Goal: Information Seeking & Learning: Learn about a topic

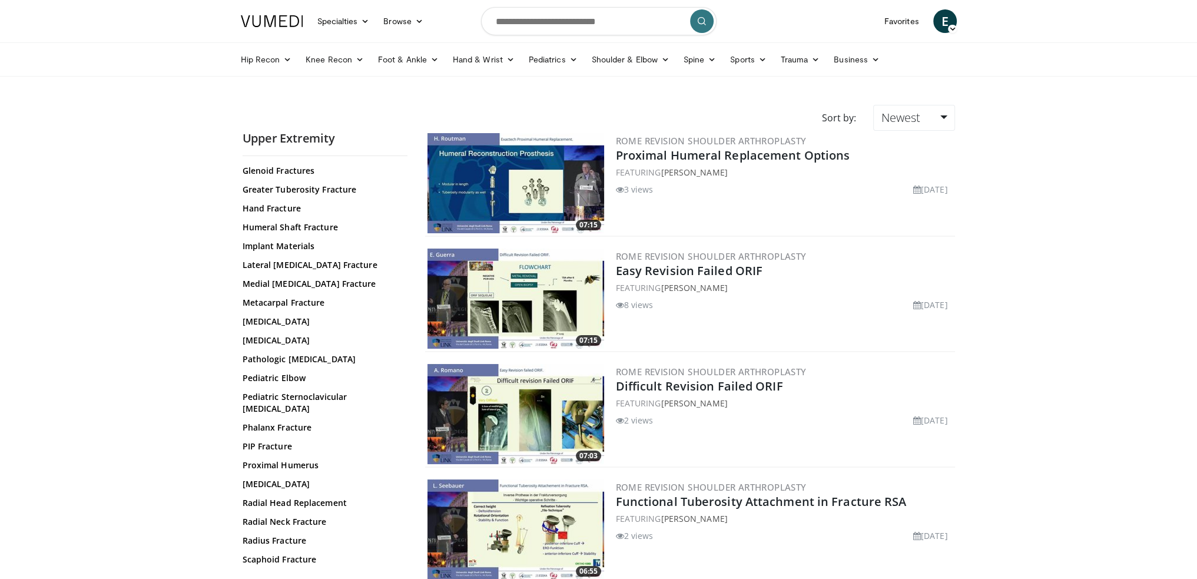
scroll to position [294, 0]
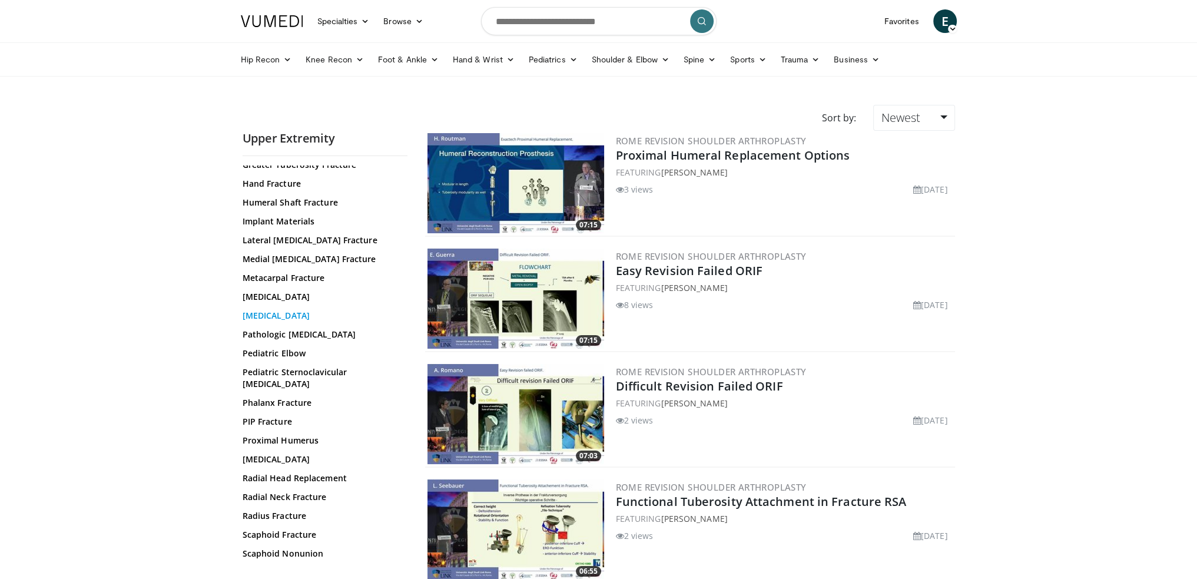
click at [291, 317] on link "Olecranon Fracture" at bounding box center [321, 316] width 159 height 12
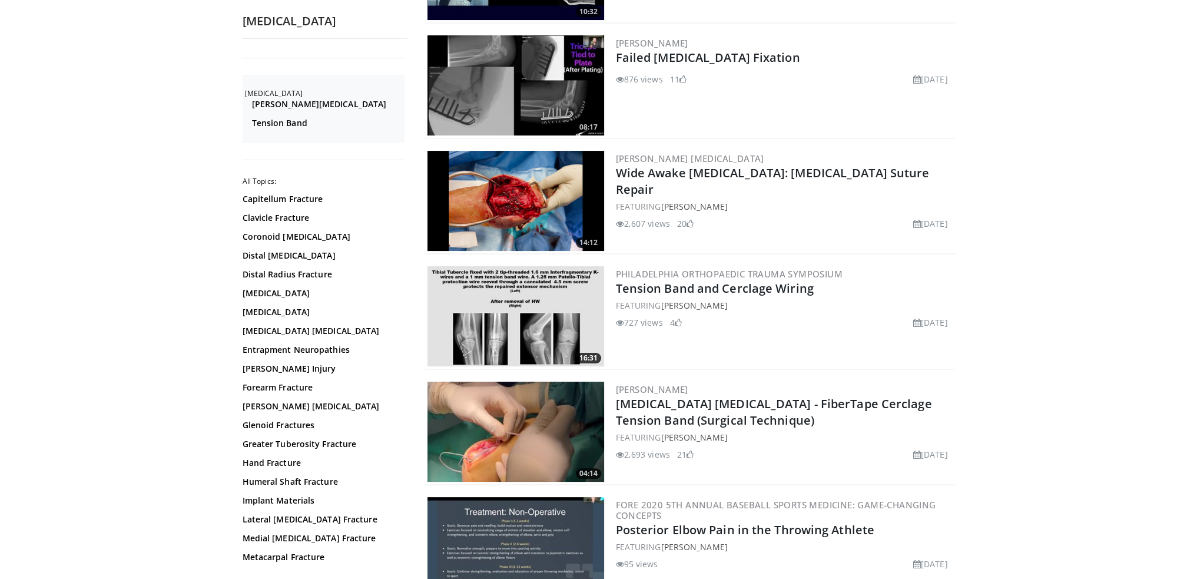
scroll to position [353, 0]
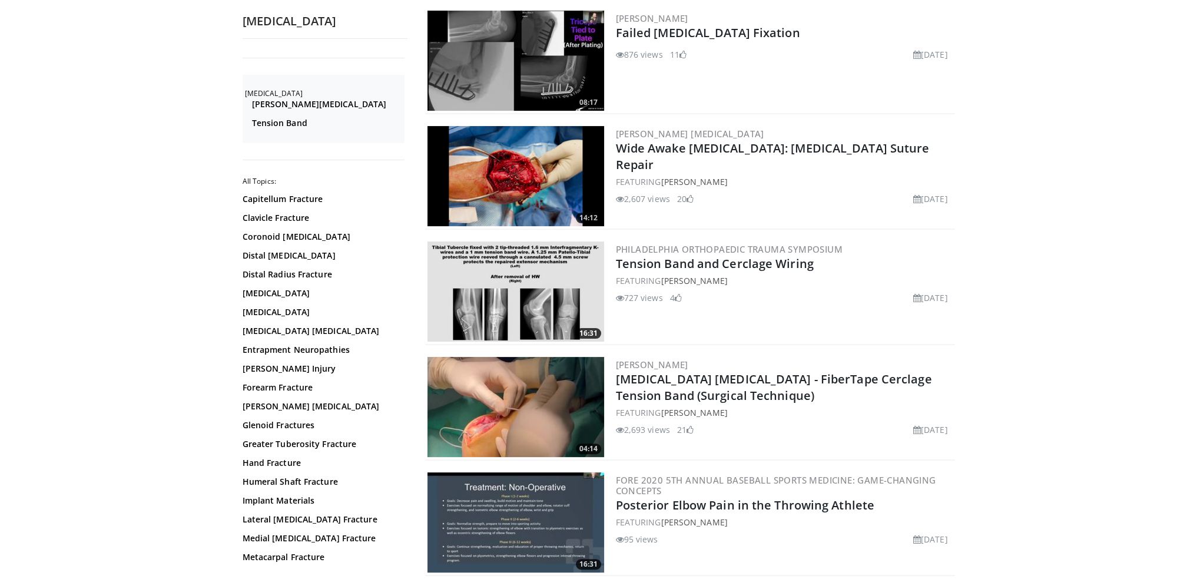
click at [503, 185] on img at bounding box center [515, 176] width 177 height 100
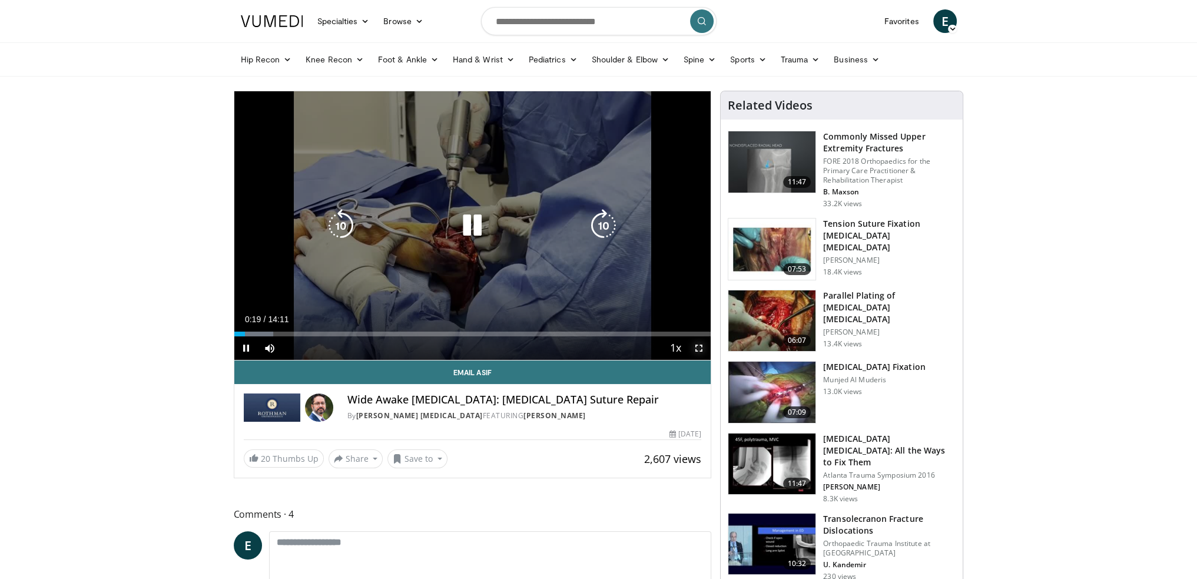
click at [699, 347] on span "Video Player" at bounding box center [699, 348] width 24 height 24
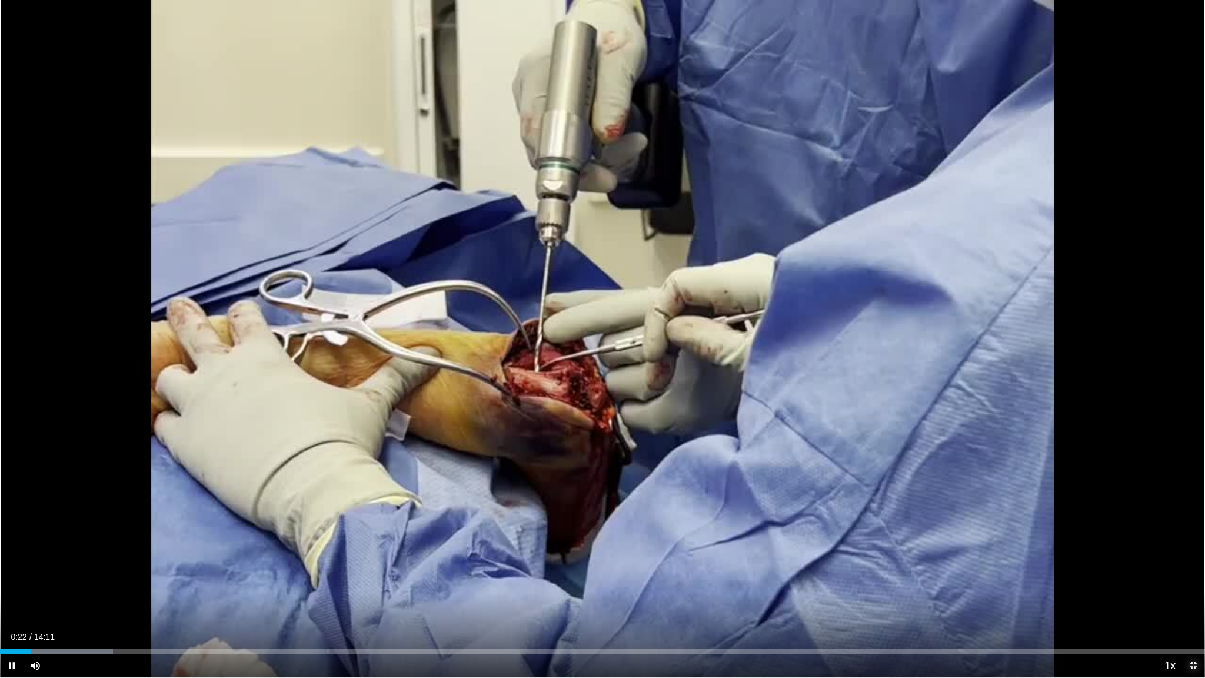
click at [1196, 578] on span "Video Player" at bounding box center [1194, 666] width 24 height 24
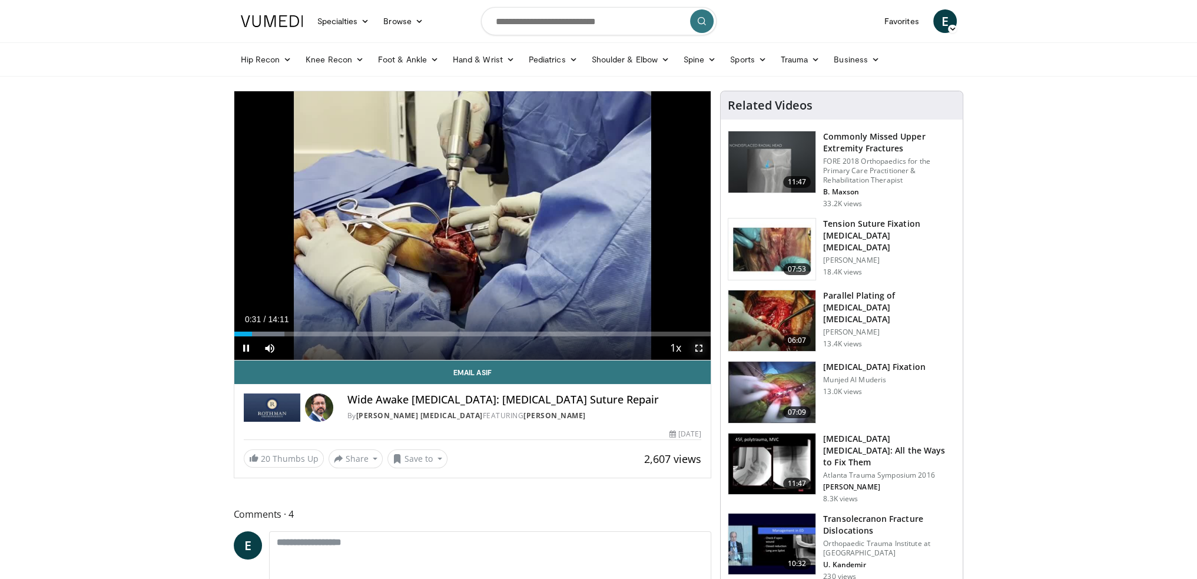
click at [697, 344] on span "Video Player" at bounding box center [699, 348] width 24 height 24
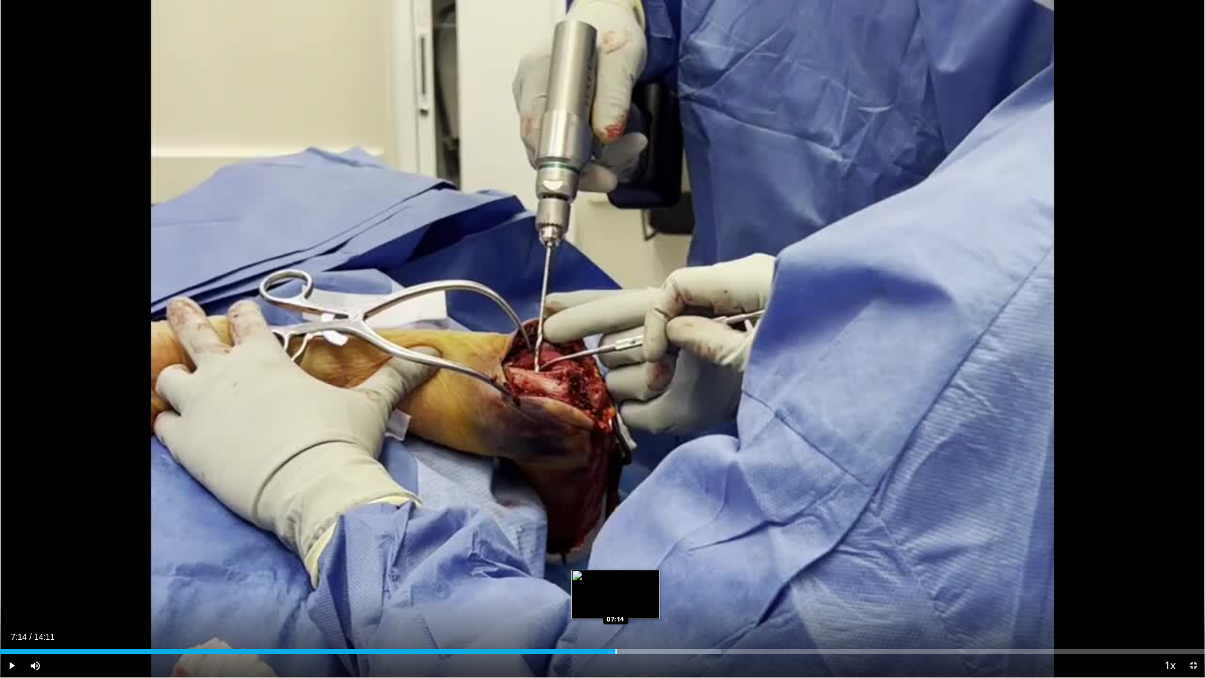
click at [616, 578] on div "Progress Bar" at bounding box center [616, 651] width 1 height 5
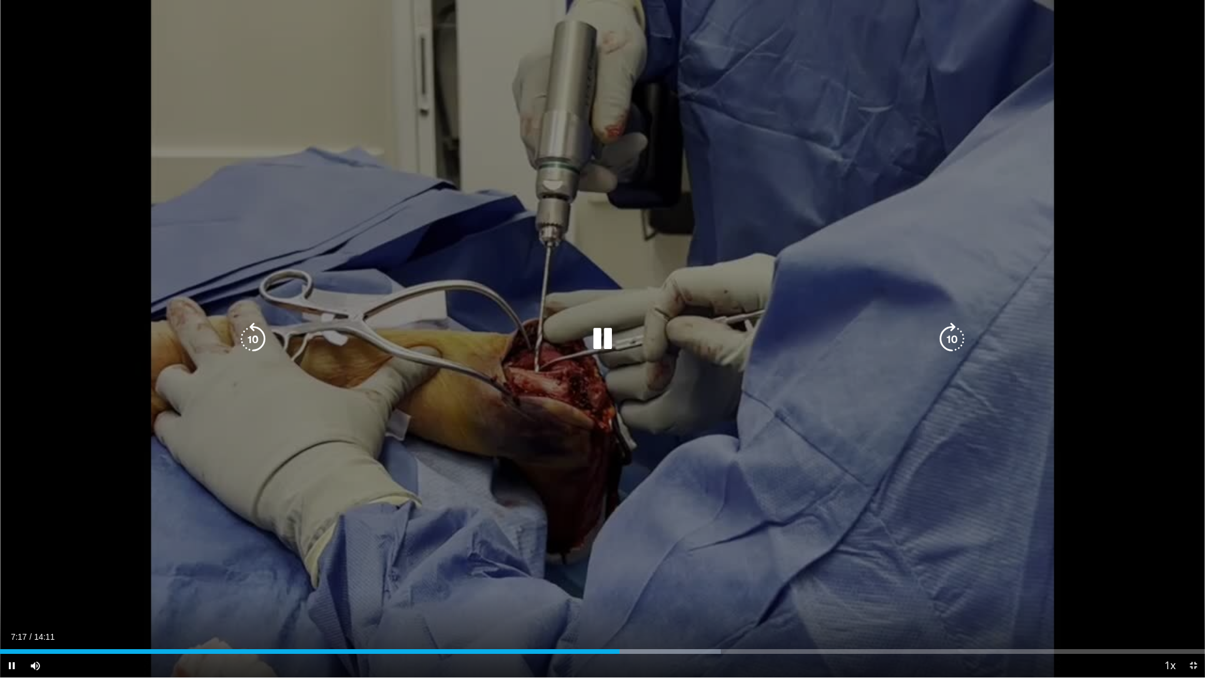
click at [605, 338] on icon "Video Player" at bounding box center [602, 339] width 33 height 33
click at [592, 331] on icon "Video Player" at bounding box center [602, 339] width 33 height 33
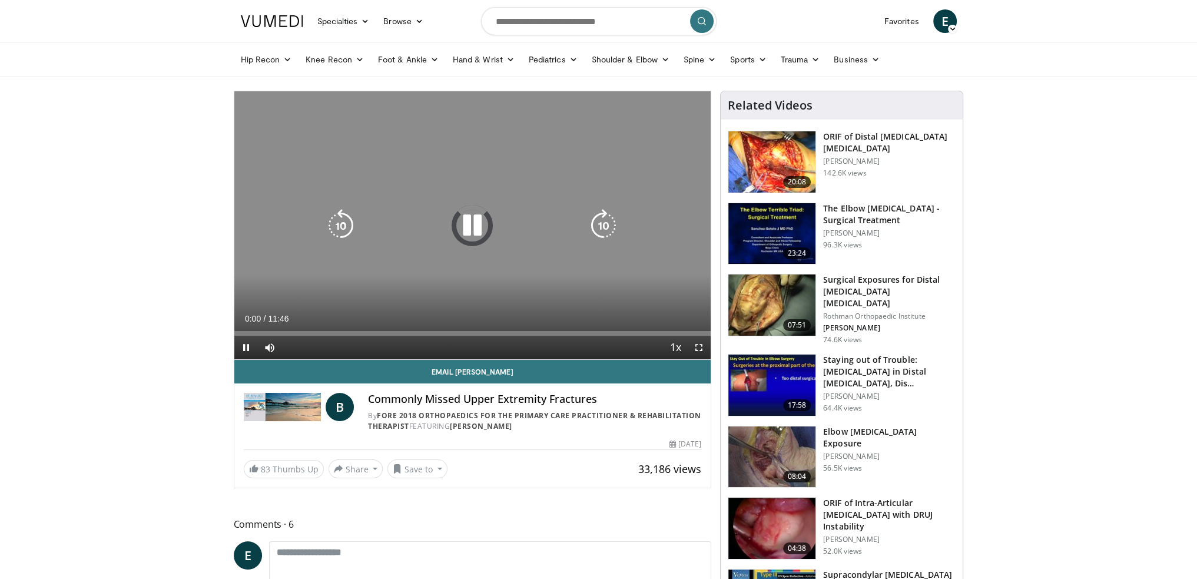
click at [469, 224] on icon "Video Player" at bounding box center [472, 225] width 33 height 33
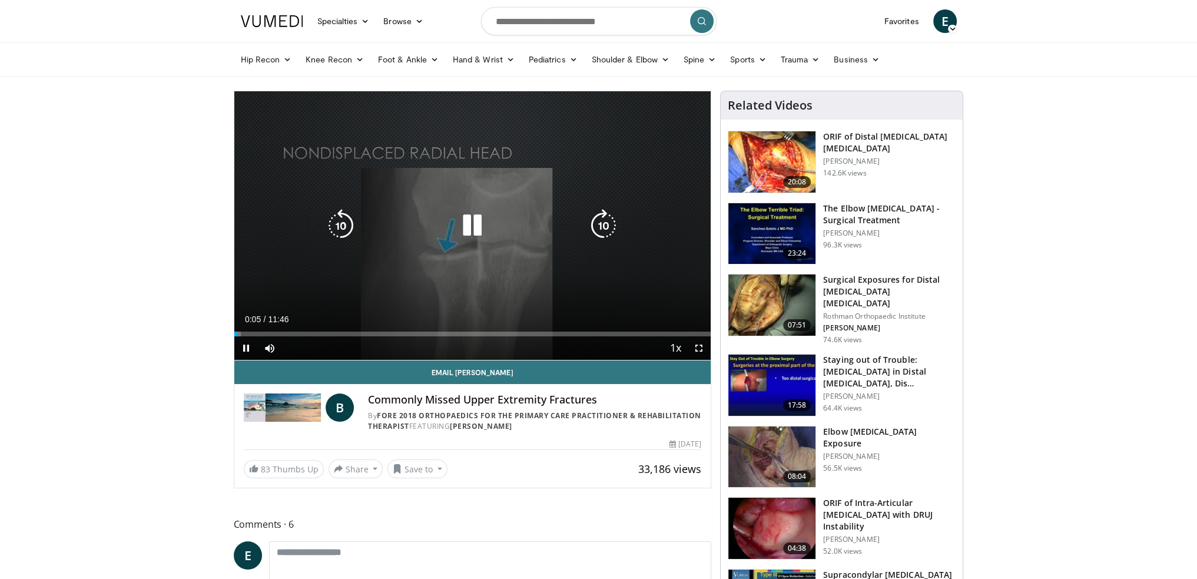
click at [467, 228] on icon "Video Player" at bounding box center [472, 225] width 33 height 33
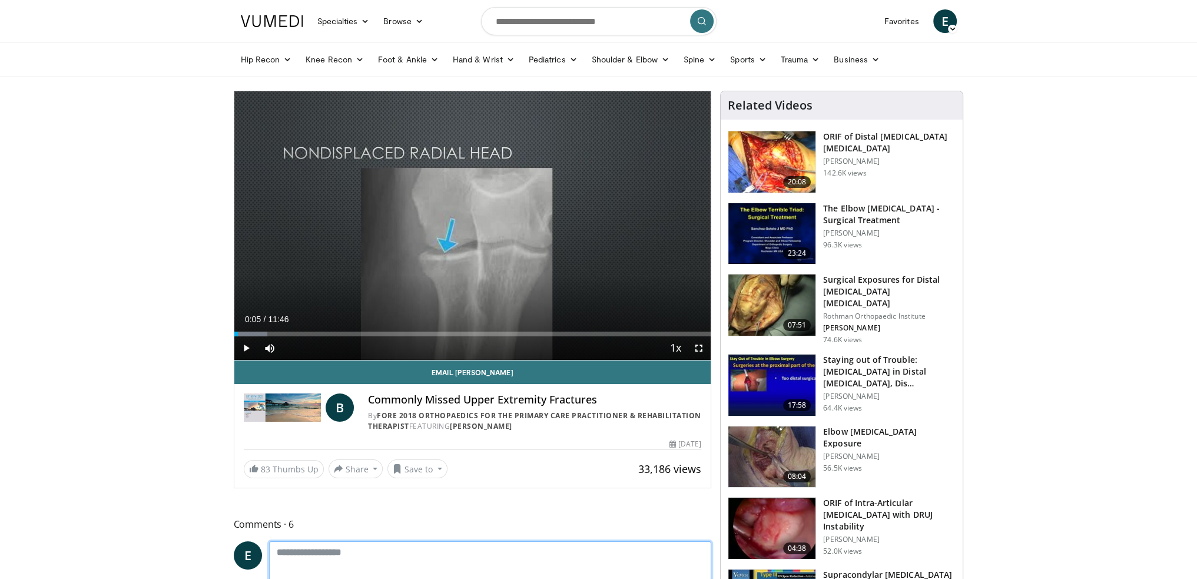
click at [490, 553] on textarea at bounding box center [490, 566] width 443 height 51
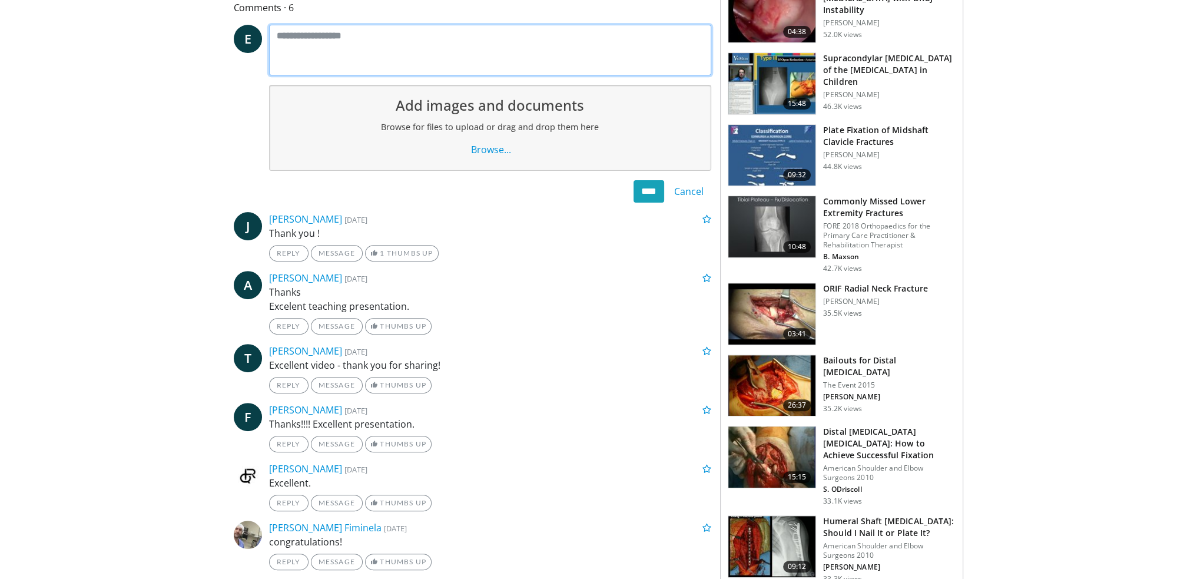
scroll to position [530, 0]
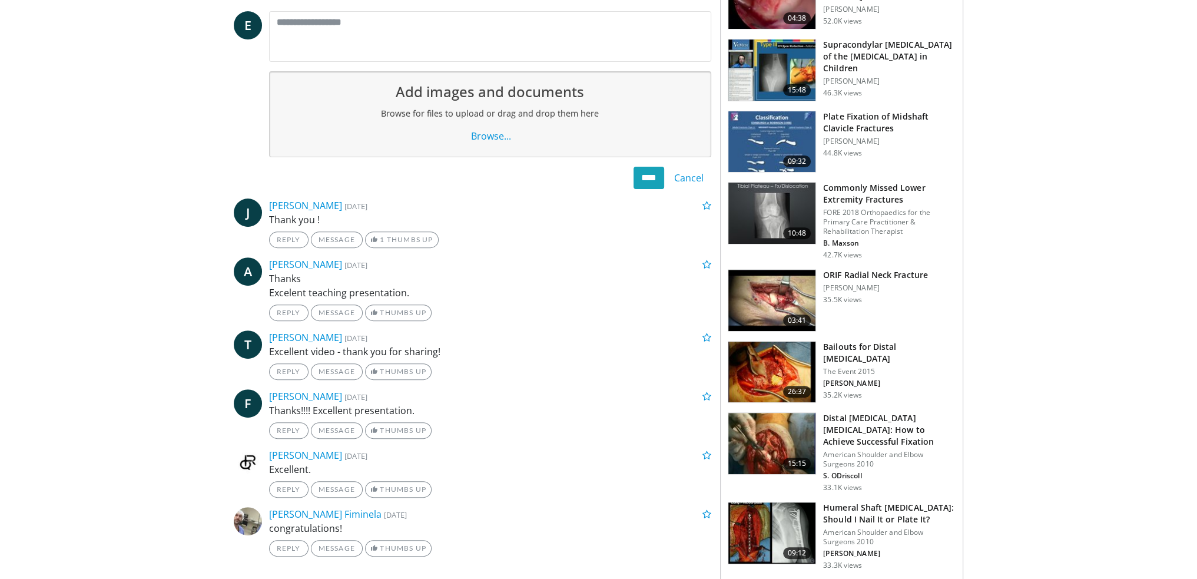
click at [775, 360] on img at bounding box center [771, 371] width 87 height 61
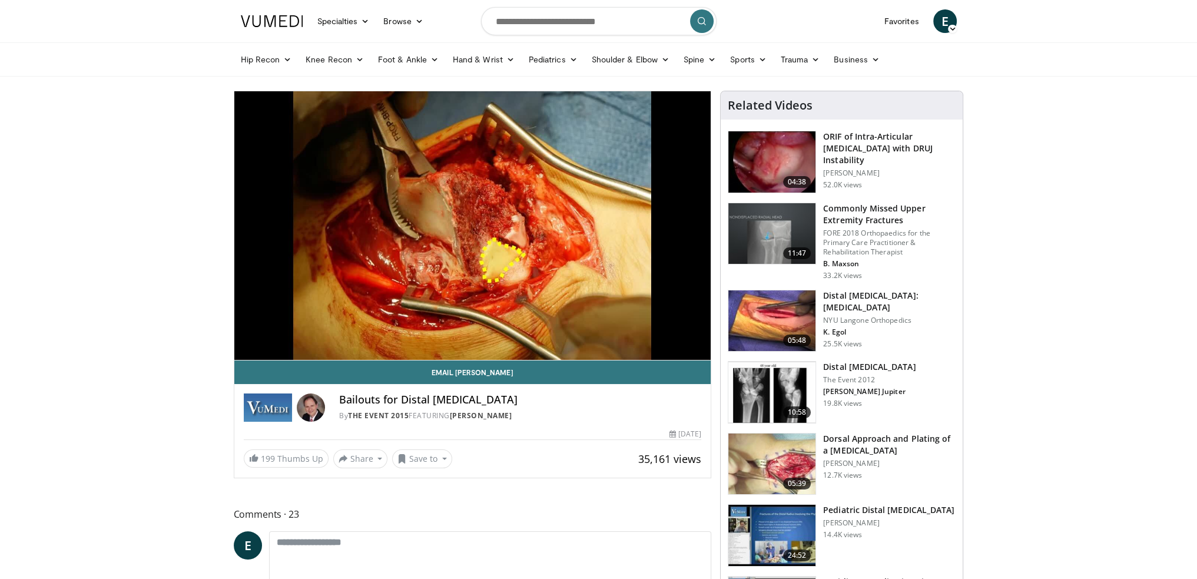
click at [766, 461] on img at bounding box center [771, 463] width 87 height 61
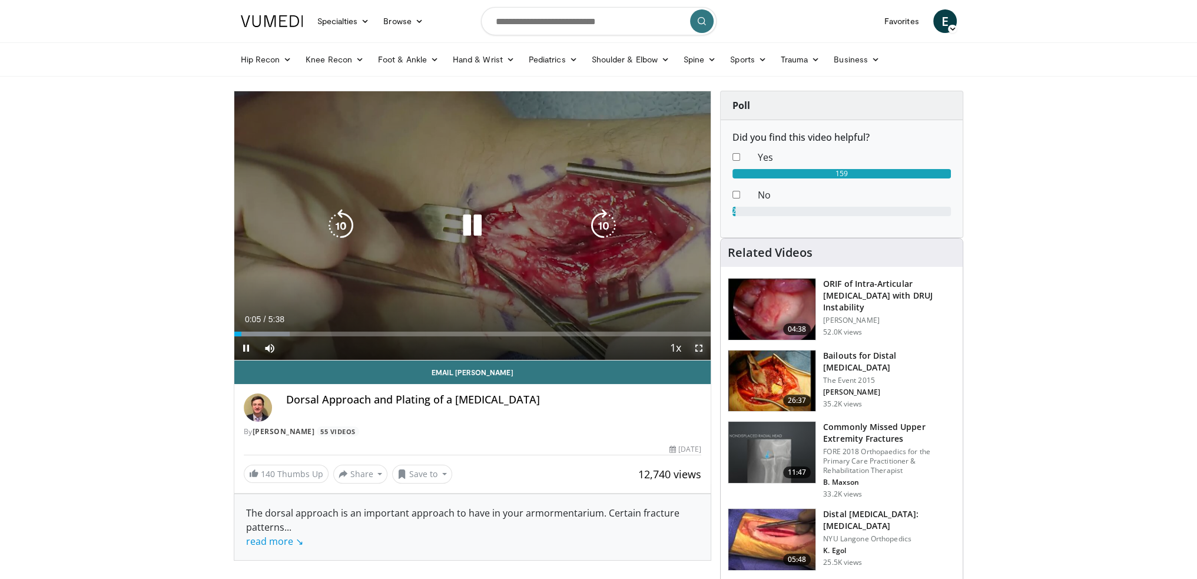
drag, startPoint x: 699, startPoint y: 347, endPoint x: 699, endPoint y: 418, distance: 70.6
click at [699, 347] on span "Video Player" at bounding box center [699, 348] width 24 height 24
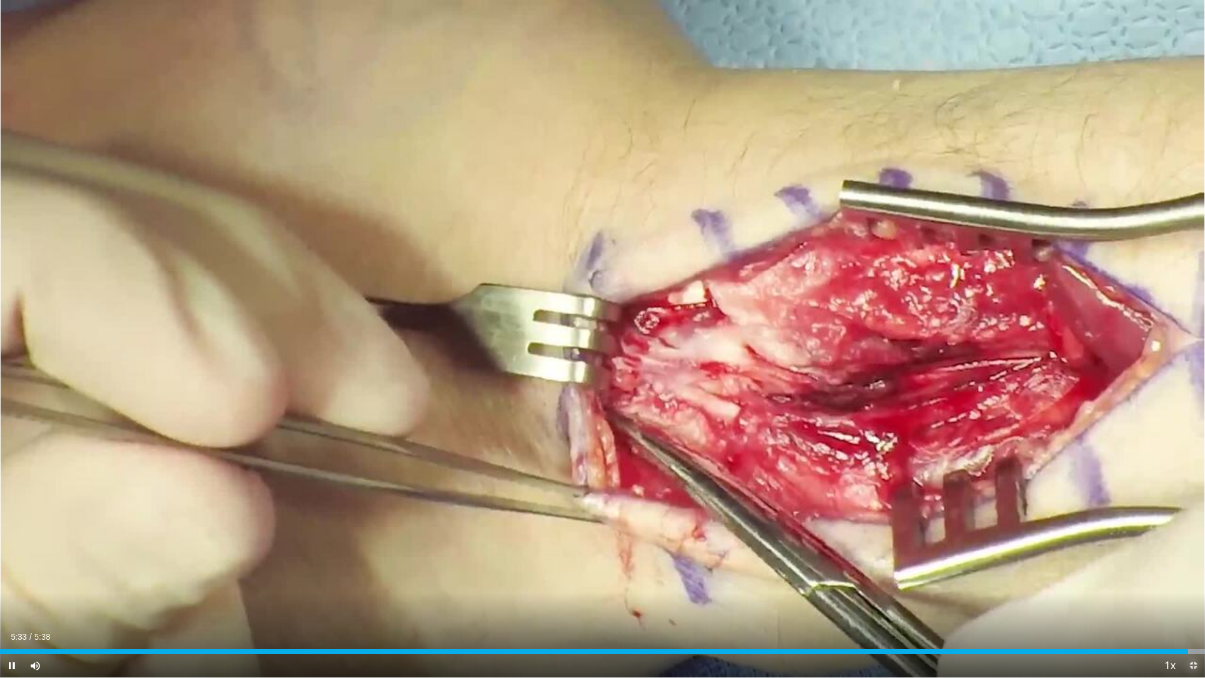
click at [1191, 578] on span "Video Player" at bounding box center [1194, 666] width 24 height 24
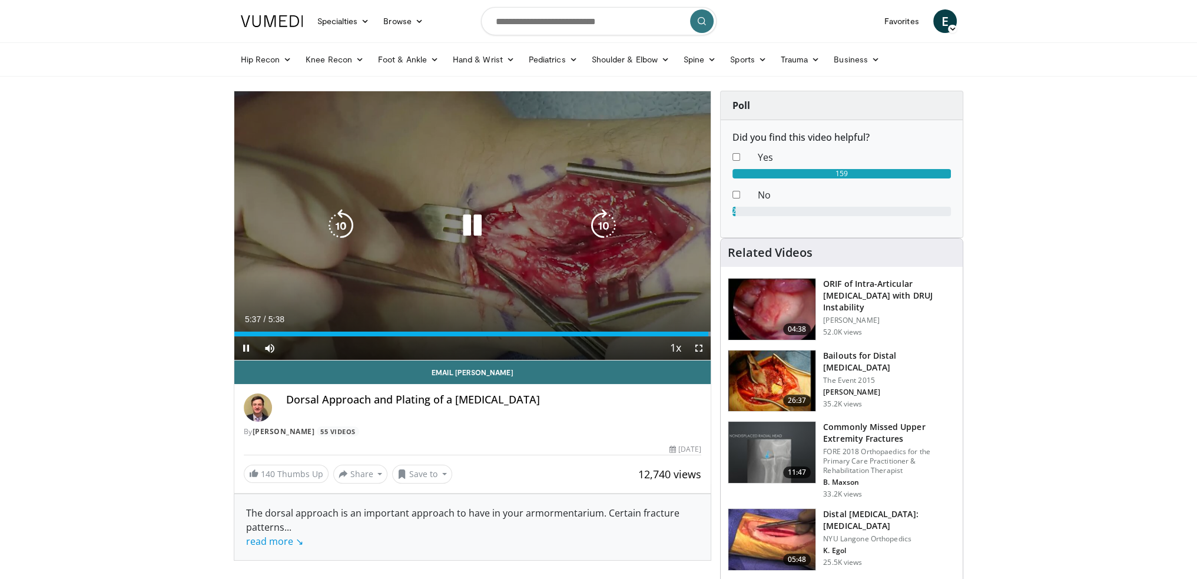
click at [472, 232] on icon "Video Player" at bounding box center [472, 225] width 33 height 33
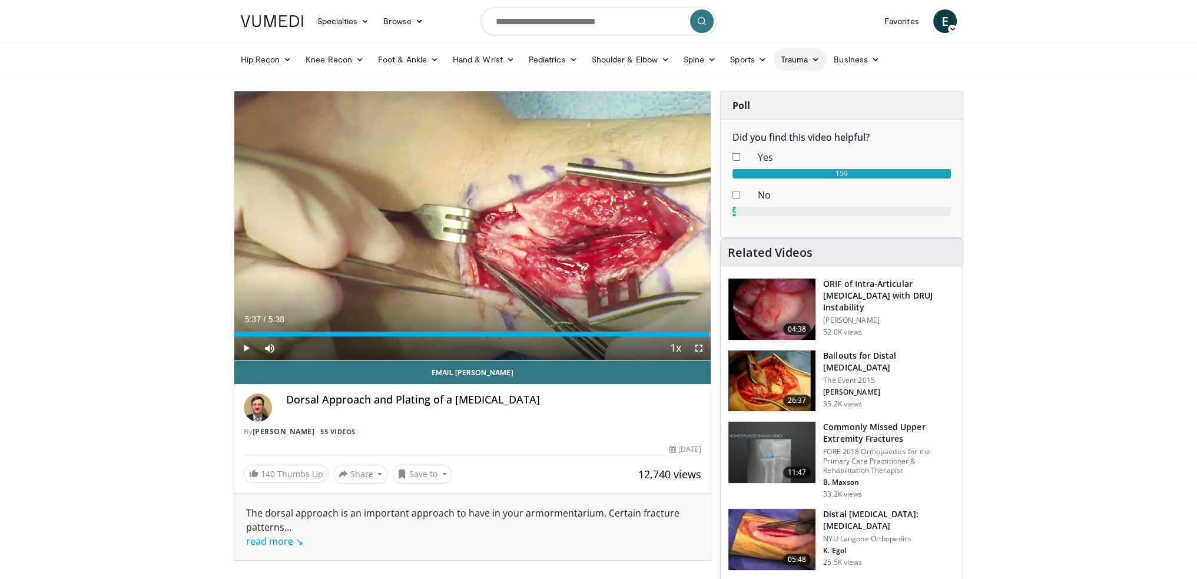
click at [786, 59] on link "Trauma" at bounding box center [800, 60] width 54 height 24
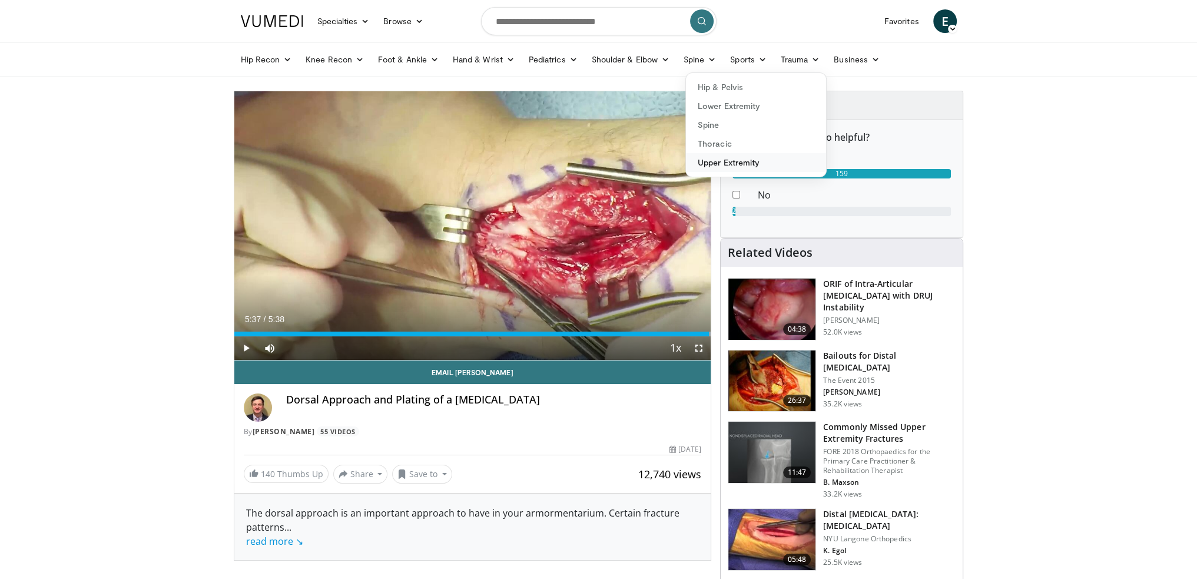
click at [742, 161] on link "Upper Extremity" at bounding box center [756, 162] width 140 height 19
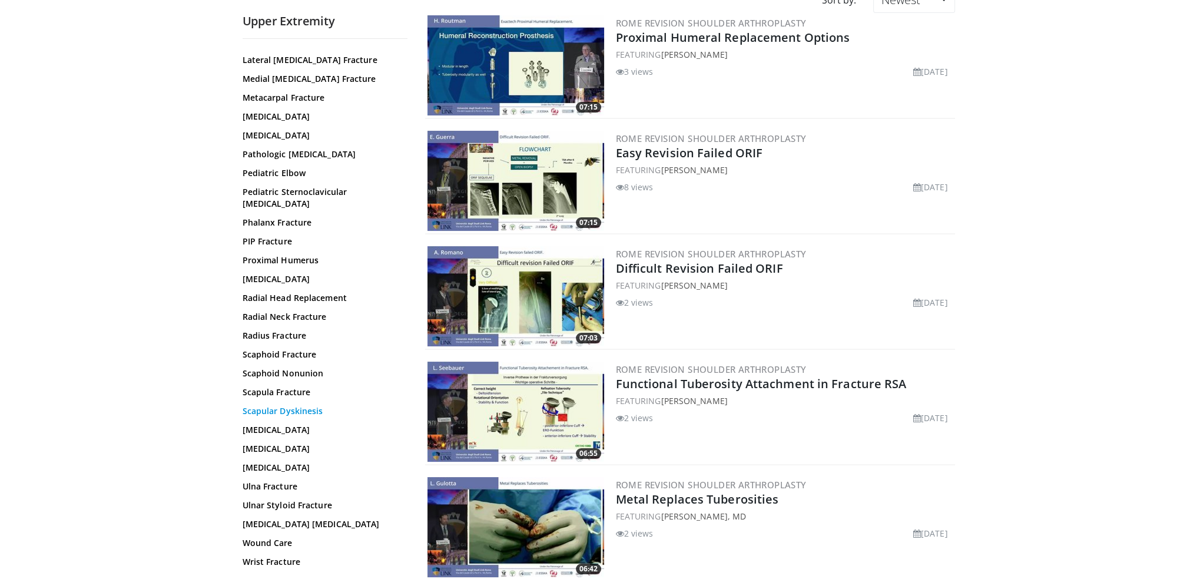
scroll to position [298, 0]
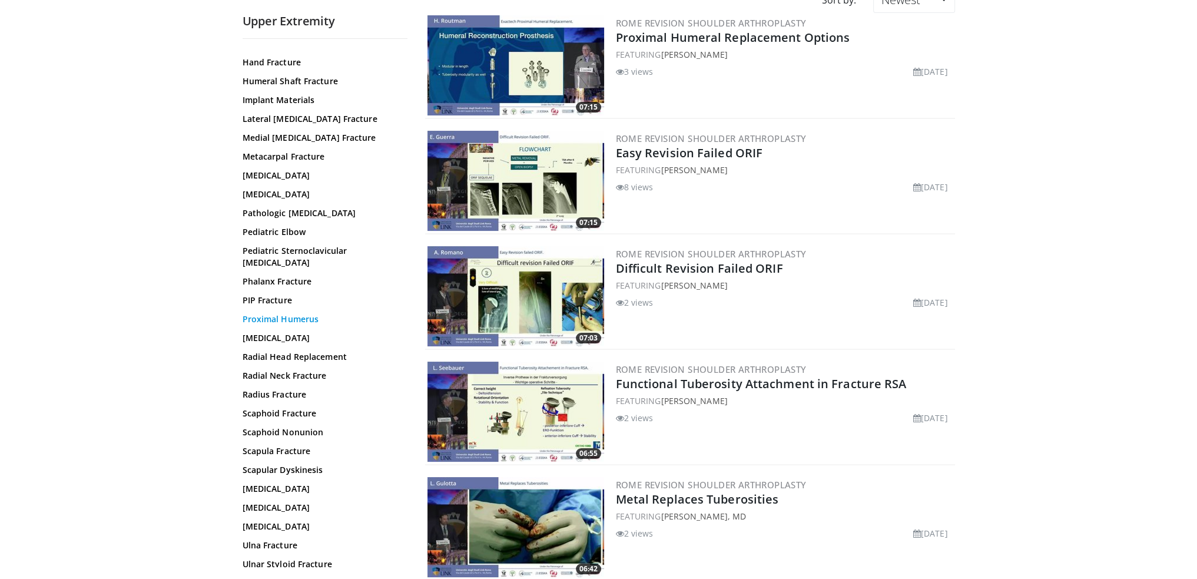
click at [294, 313] on link "Proximal Humerus" at bounding box center [321, 319] width 159 height 12
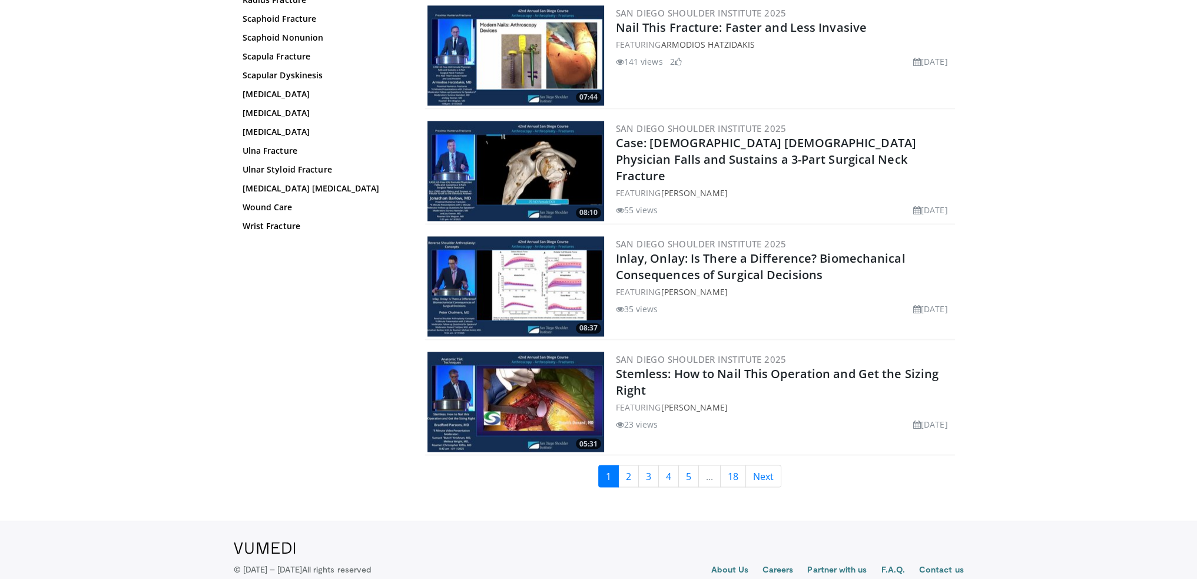
scroll to position [2578, 0]
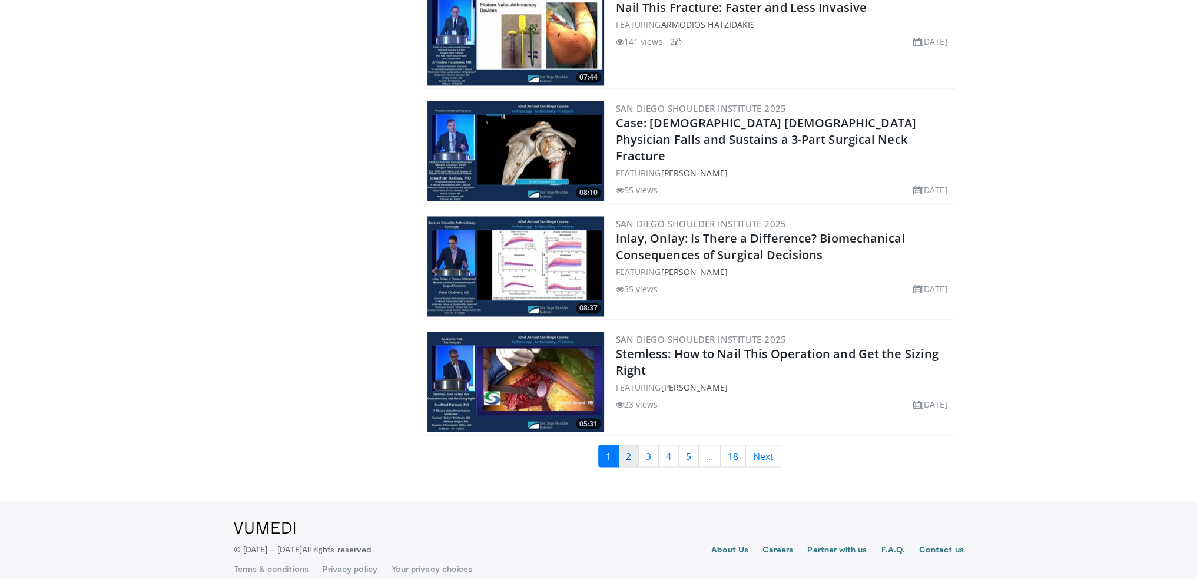
click at [629, 444] on link "2" at bounding box center [628, 455] width 21 height 22
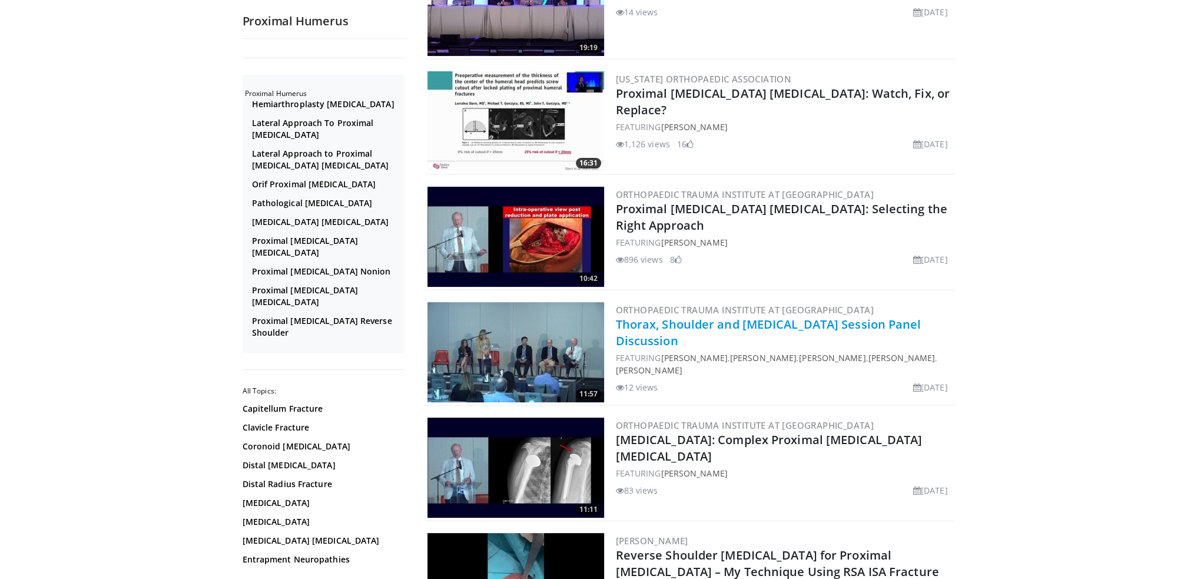
scroll to position [294, 0]
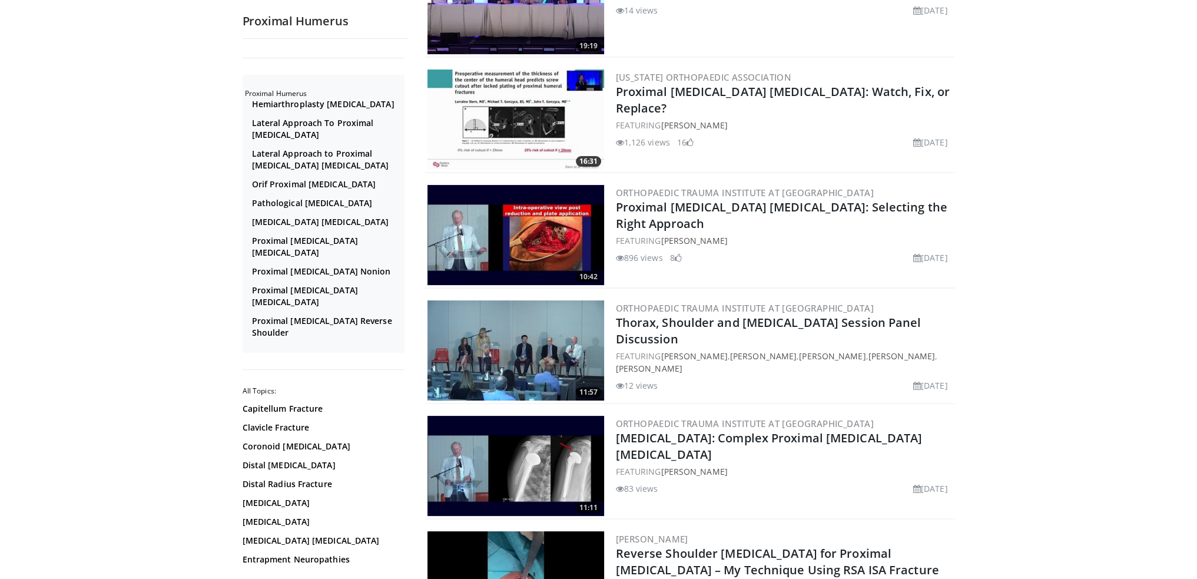
click at [529, 248] on img at bounding box center [515, 235] width 177 height 100
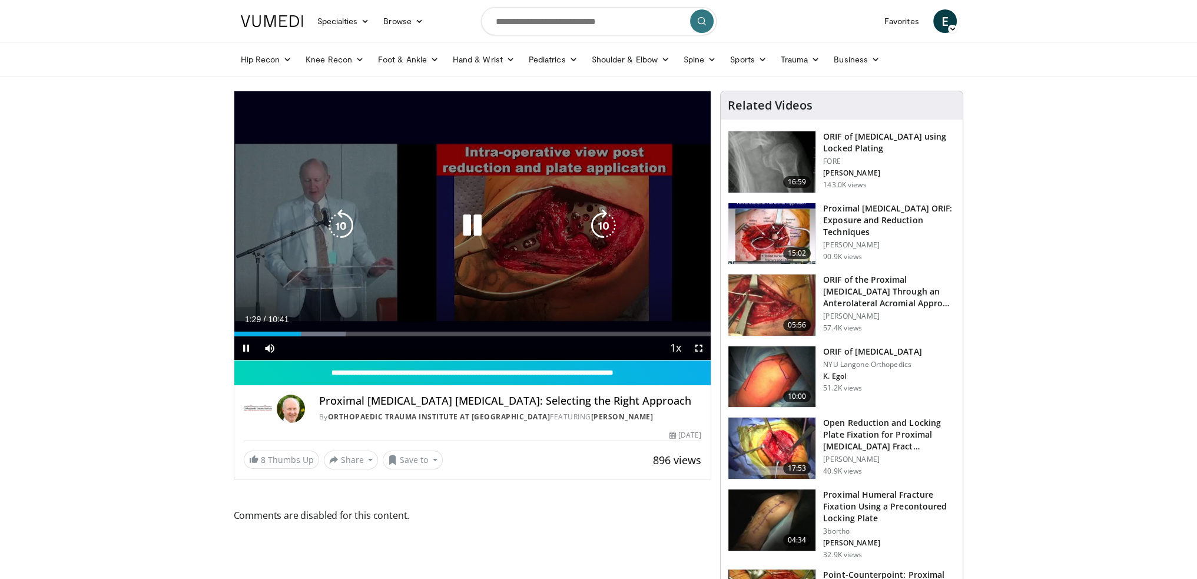
click at [468, 224] on icon "Video Player" at bounding box center [472, 225] width 33 height 33
click at [470, 228] on icon "Video Player" at bounding box center [472, 225] width 33 height 33
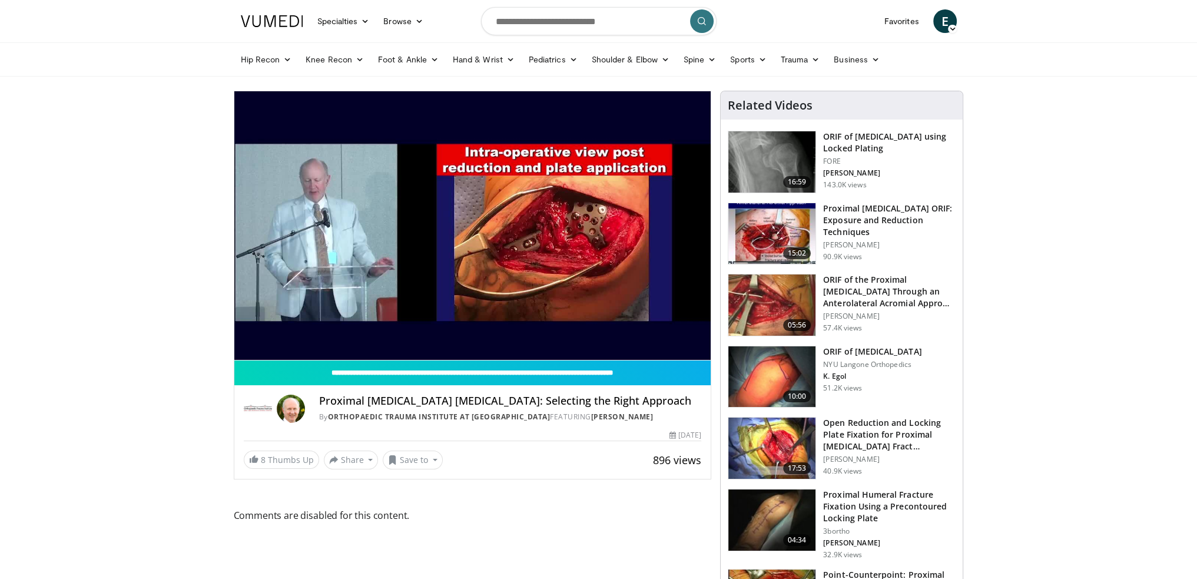
click at [769, 241] on img at bounding box center [771, 233] width 87 height 61
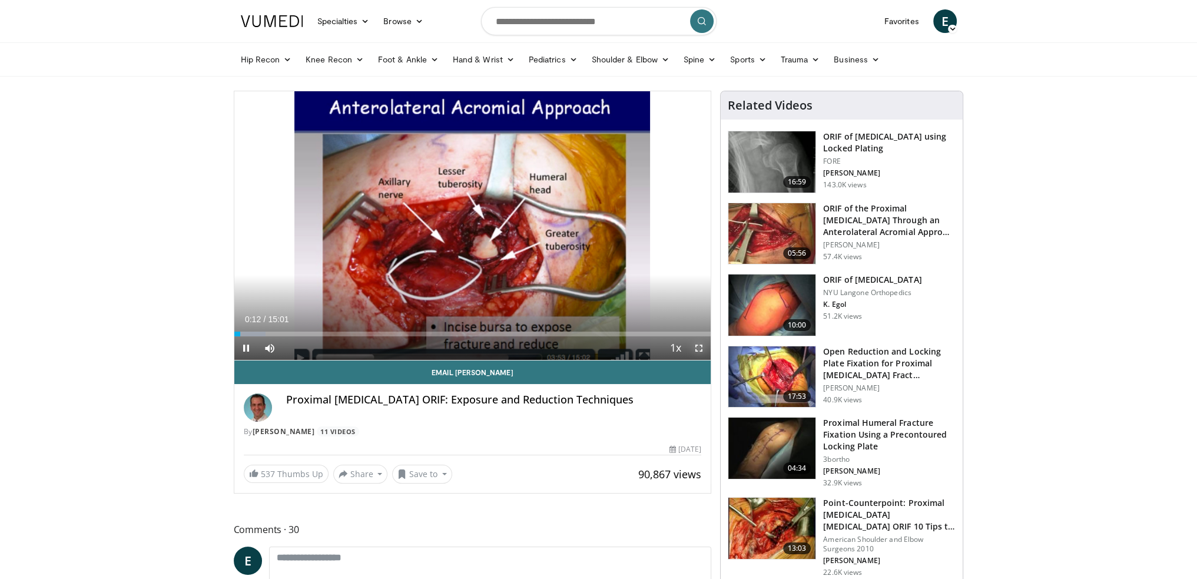
click at [700, 348] on span "Video Player" at bounding box center [699, 348] width 24 height 24
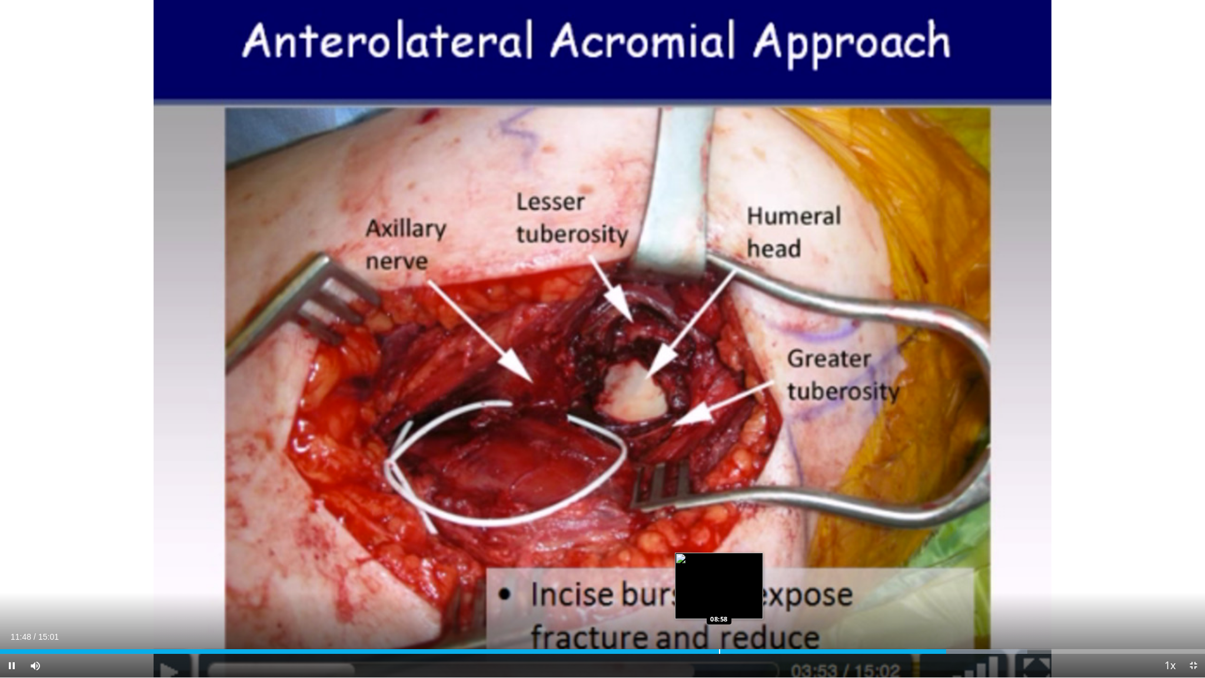
click at [717, 578] on div "Loaded : 85.25% 11:48 08:58" at bounding box center [602, 648] width 1205 height 11
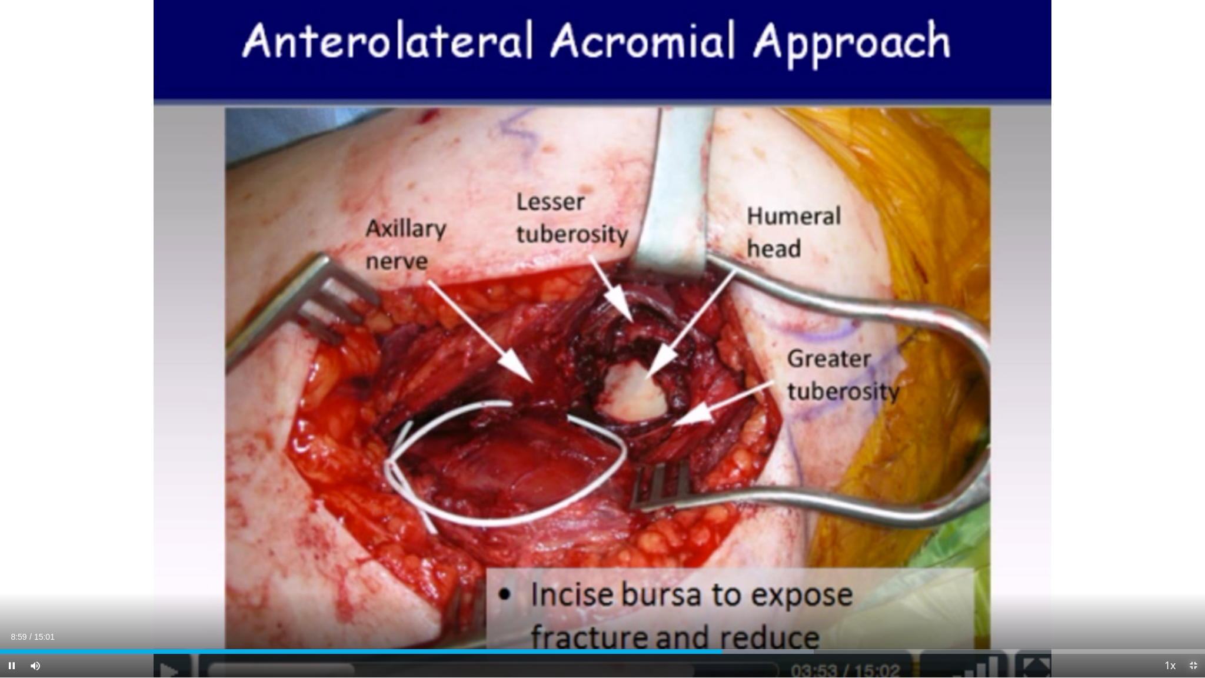
click at [1192, 578] on span "Video Player" at bounding box center [1194, 666] width 24 height 24
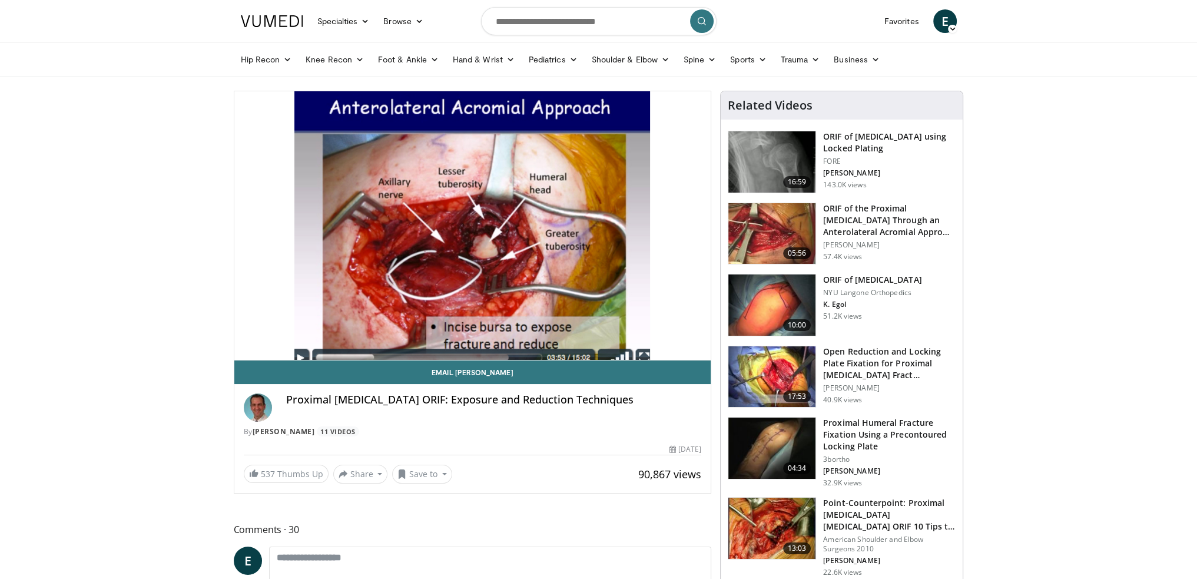
click at [766, 441] on img at bounding box center [771, 447] width 87 height 61
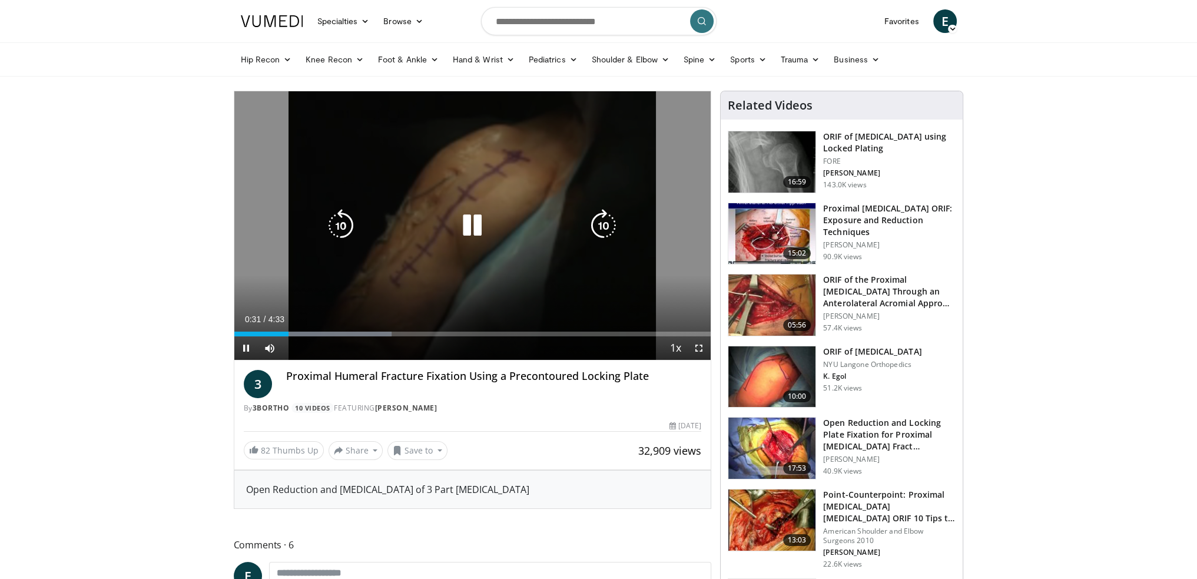
click at [410, 191] on div "10 seconds Tap to unmute" at bounding box center [472, 225] width 477 height 268
